Goal: Information Seeking & Learning: Understand process/instructions

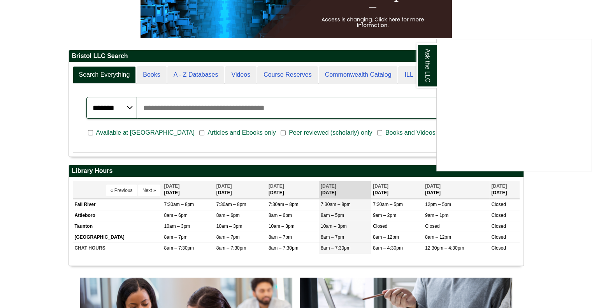
scroll to position [153, 0]
click at [424, 68] on link "Ask the LLC" at bounding box center [426, 65] width 20 height 45
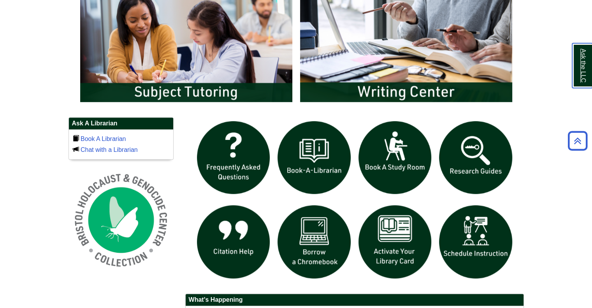
scroll to position [441, 0]
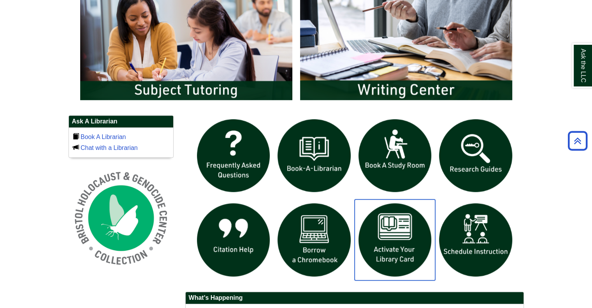
click at [405, 233] on img "slideshow" at bounding box center [395, 239] width 81 height 81
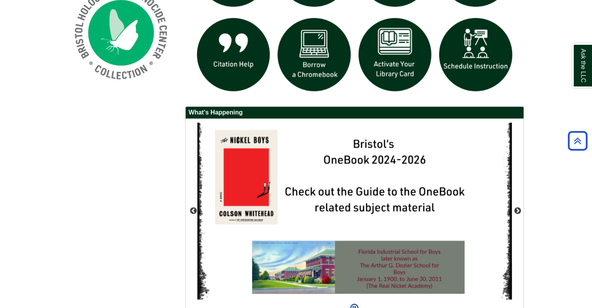
scroll to position [627, 0]
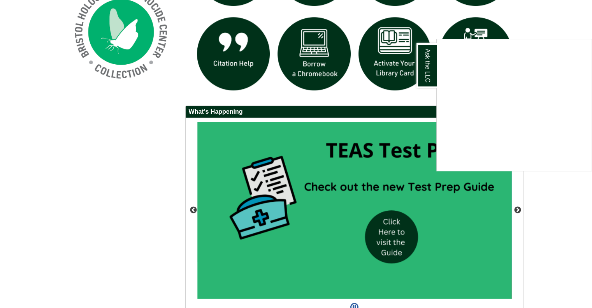
click at [550, 205] on div "Ask the LLC" at bounding box center [296, 154] width 592 height 308
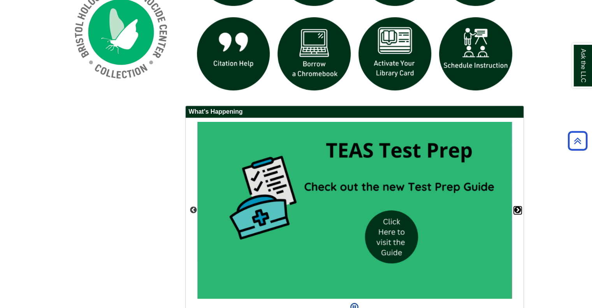
click at [515, 208] on button "Next" at bounding box center [518, 210] width 8 height 8
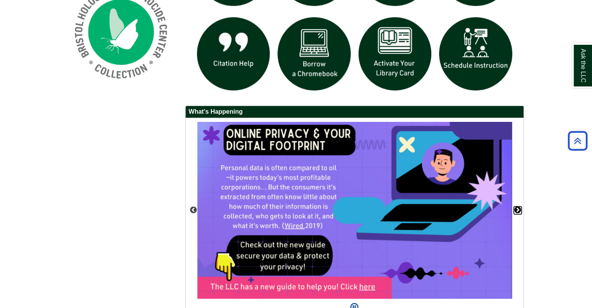
click at [515, 208] on button "Next" at bounding box center [518, 210] width 8 height 8
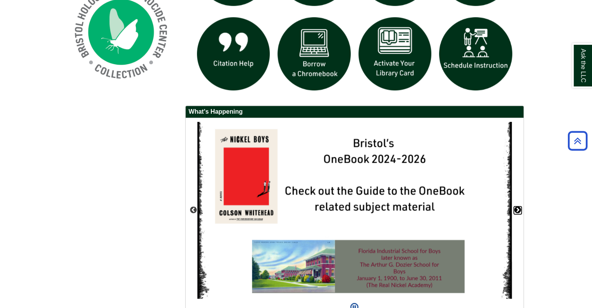
click at [515, 208] on button "Next" at bounding box center [518, 210] width 8 height 8
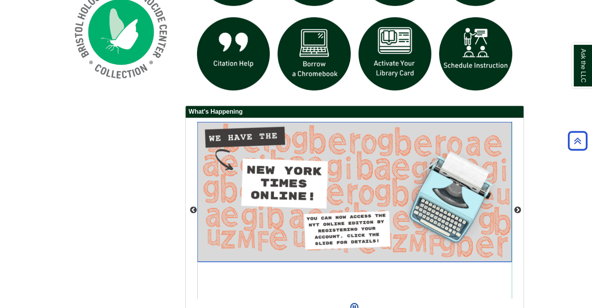
click at [293, 192] on img "slideshow" at bounding box center [354, 192] width 314 height 140
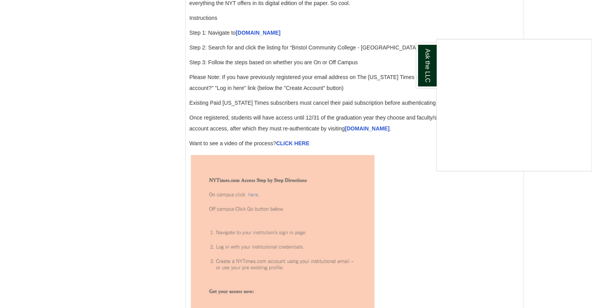
scroll to position [851, 0]
click at [258, 42] on div "Ask the LLC" at bounding box center [296, 154] width 592 height 308
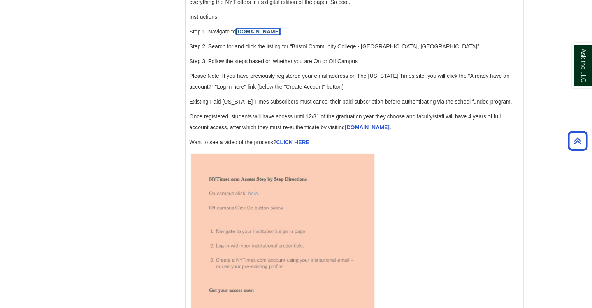
click at [258, 35] on link "accessnyt.com" at bounding box center [258, 31] width 45 height 6
click at [266, 35] on link "accessnyt.com" at bounding box center [258, 31] width 45 height 6
